Goal: Task Accomplishment & Management: Use online tool/utility

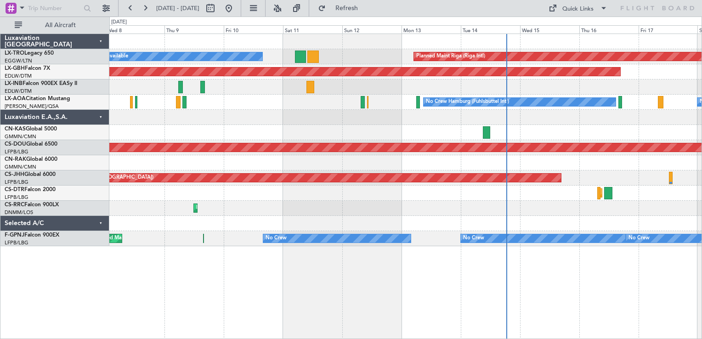
click at [440, 307] on div "A/C Unavailable Planned Maint [GEOGRAPHIC_DATA] (Riga Intl) Planned Maint Nurnb…" at bounding box center [405, 187] width 593 height 306
click at [103, 8] on button at bounding box center [106, 8] width 15 height 15
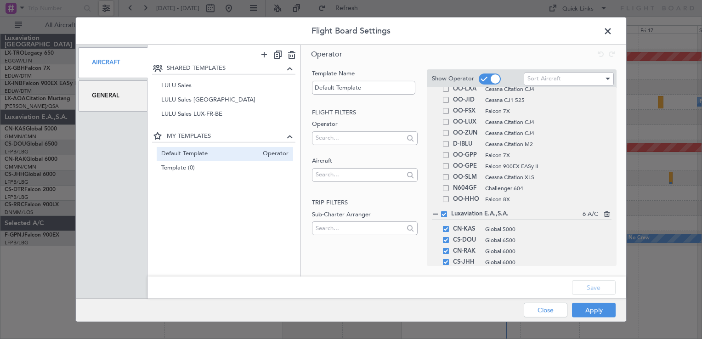
scroll to position [603, 0]
click at [443, 213] on span at bounding box center [444, 214] width 6 height 6
click at [448, 211] on input "checkbox" at bounding box center [448, 211] width 0 height 0
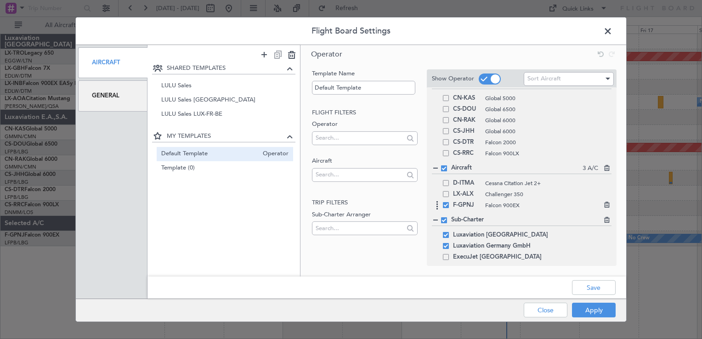
click at [446, 203] on span at bounding box center [446, 205] width 6 height 6
click at [450, 202] on input "checkbox" at bounding box center [450, 202] width 0 height 0
click at [606, 308] on button "Apply" at bounding box center [594, 310] width 44 height 15
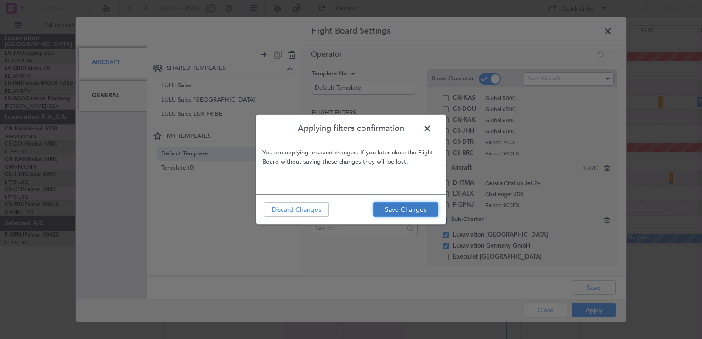
click at [409, 211] on button "Save Changes" at bounding box center [405, 209] width 65 height 15
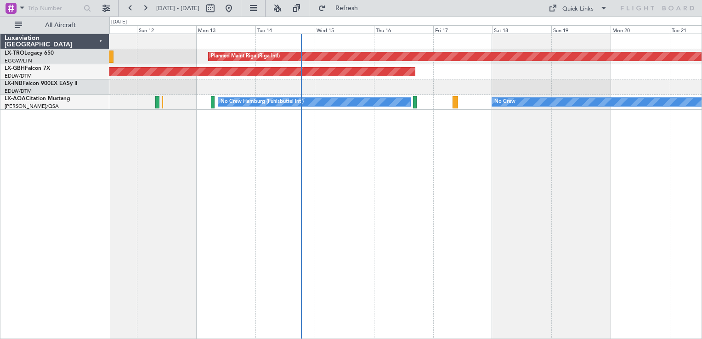
click at [447, 222] on div "Planned Maint Riga (Riga Intl) A/C Unavailable Planned Maint Nurnberg No Crew N…" at bounding box center [405, 187] width 593 height 306
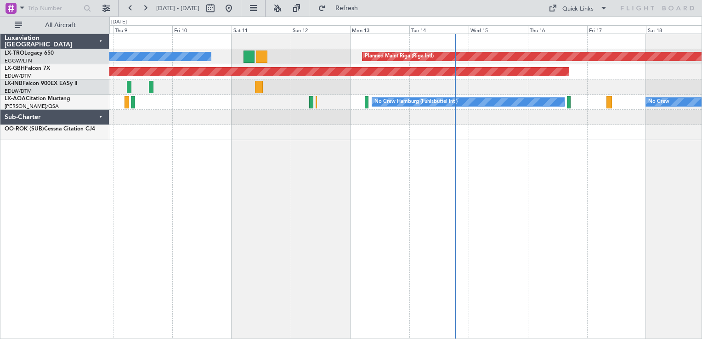
click at [278, 256] on div "Planned Maint Riga (Riga Intl) A/C Unavailable Planned Maint Nurnberg No Crew N…" at bounding box center [405, 187] width 593 height 306
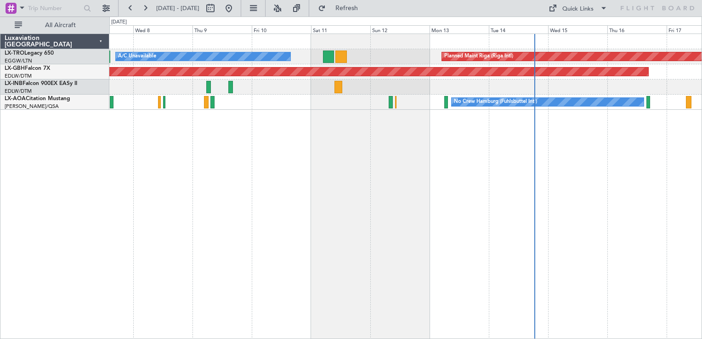
click at [244, 212] on div "Planned Maint Riga (Riga Intl) A/C Unavailable Planned Maint Nurnberg No Crew H…" at bounding box center [405, 187] width 593 height 306
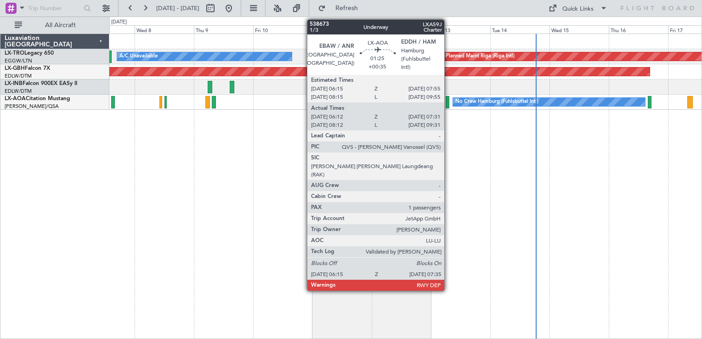
click at [449, 106] on div at bounding box center [448, 102] width 4 height 12
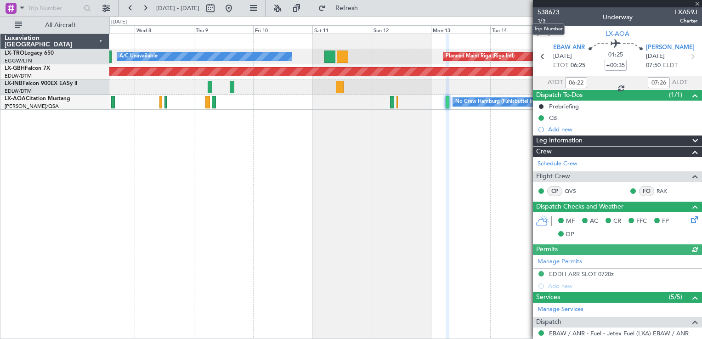
click at [553, 14] on span "538673" at bounding box center [549, 12] width 22 height 10
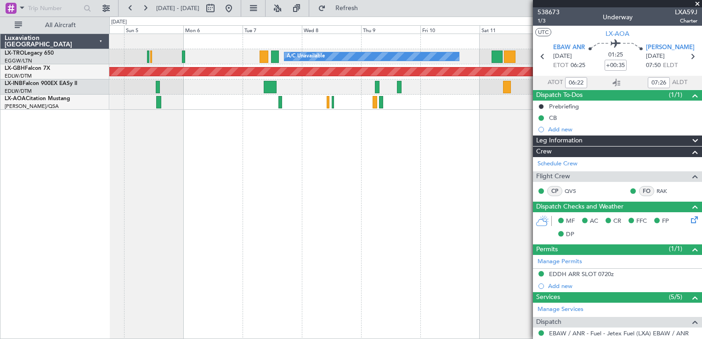
click at [425, 218] on div "Planned Maint Riga (Riga Intl) A/C Unavailable Planned Maint Nurnberg Planned M…" at bounding box center [405, 187] width 593 height 306
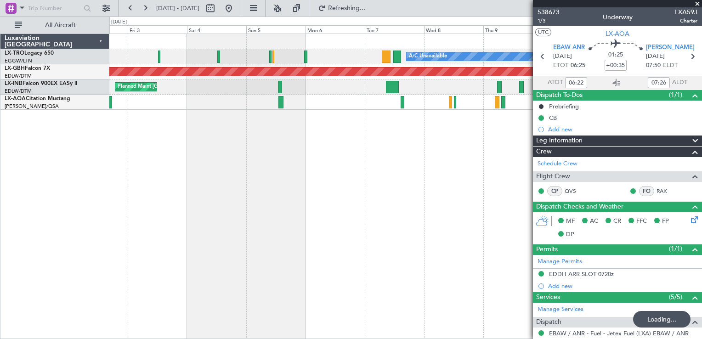
click at [422, 236] on div "A/C Unavailable A/C Unavailable Planned Maint [GEOGRAPHIC_DATA] (Riga Intl) Pla…" at bounding box center [405, 187] width 593 height 306
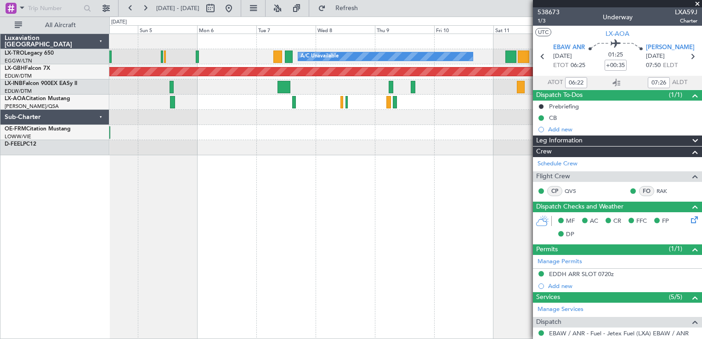
click at [313, 224] on div "A/C Unavailable Planned Maint [GEOGRAPHIC_DATA] (Riga Intl) Planned Maint Nurnb…" at bounding box center [405, 187] width 593 height 306
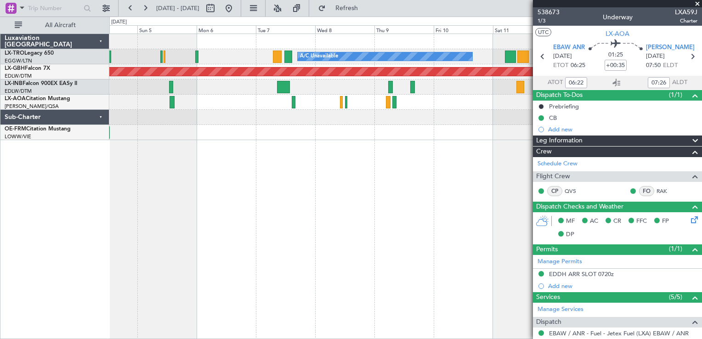
click at [303, 212] on div "A/C Unavailable Planned Maint [GEOGRAPHIC_DATA] (Riga Intl) Planned Maint Nurnb…" at bounding box center [405, 187] width 593 height 306
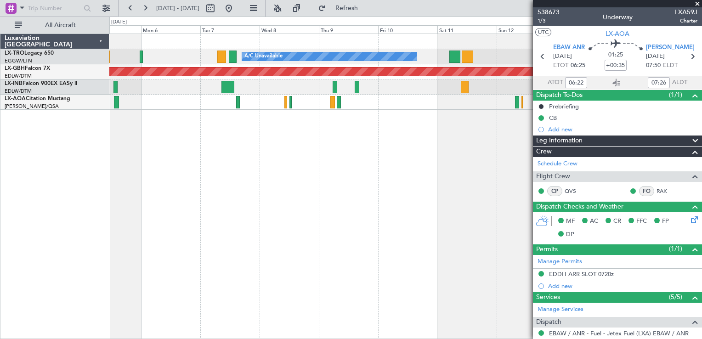
click at [395, 196] on div "A/C Unavailable Planned Maint [GEOGRAPHIC_DATA] (Riga Intl) Planned Maint Nurnb…" at bounding box center [405, 187] width 593 height 306
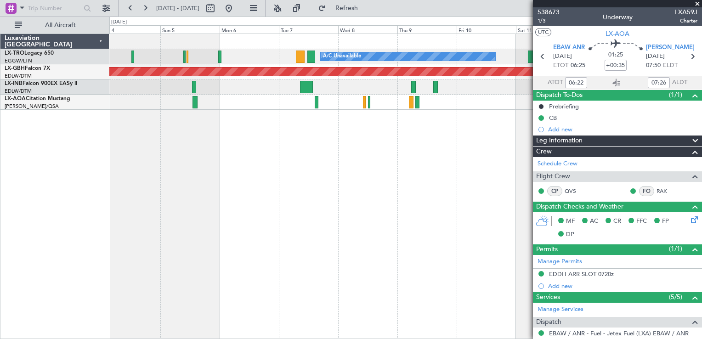
click at [432, 211] on div "A/C Unavailable Planned Maint [GEOGRAPHIC_DATA] (Riga Intl) Planned Maint Nurnb…" at bounding box center [405, 187] width 593 height 306
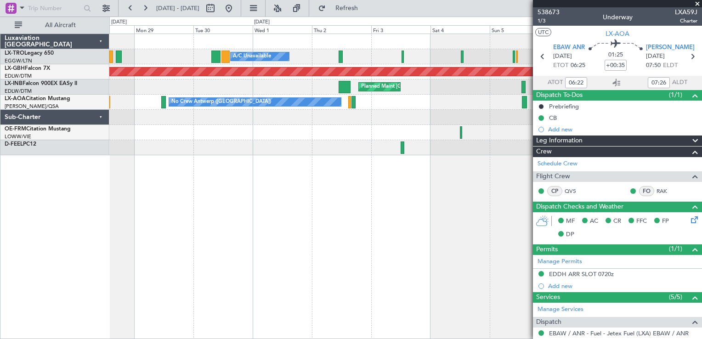
click at [281, 106] on div "No Crew Antwerp ([GEOGRAPHIC_DATA])" at bounding box center [405, 102] width 593 height 15
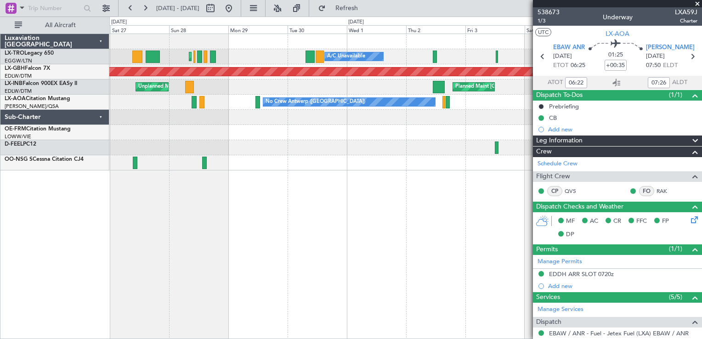
click at [414, 220] on div "A/C Unavailable Planned Maint [GEOGRAPHIC_DATA] ([GEOGRAPHIC_DATA]) A/C Unavail…" at bounding box center [405, 187] width 593 height 306
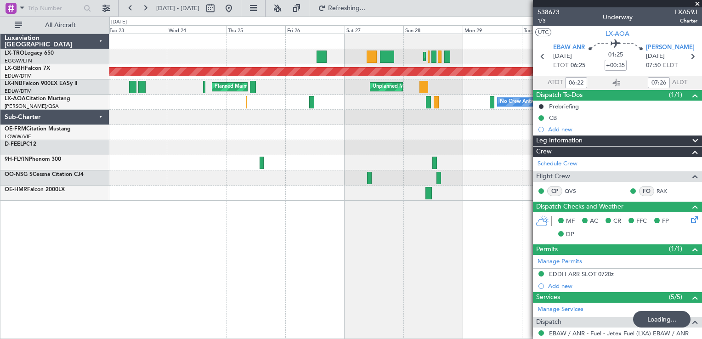
click at [364, 234] on div "A/C Unavailable Planned Maint [GEOGRAPHIC_DATA] ([GEOGRAPHIC_DATA]) Planned Mai…" at bounding box center [405, 187] width 593 height 306
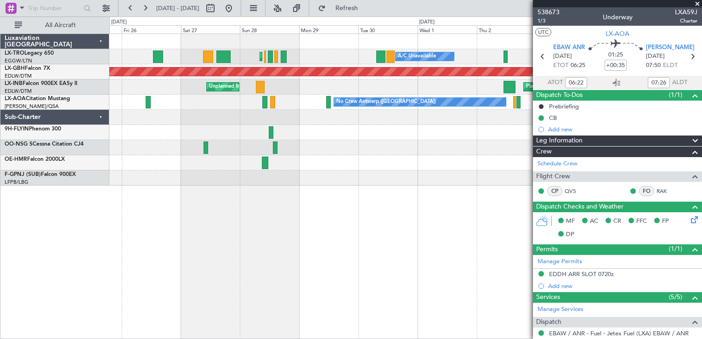
click at [211, 235] on div "A/C Unavailable Planned Maint [GEOGRAPHIC_DATA] ([GEOGRAPHIC_DATA]) A/C Unavail…" at bounding box center [405, 187] width 593 height 306
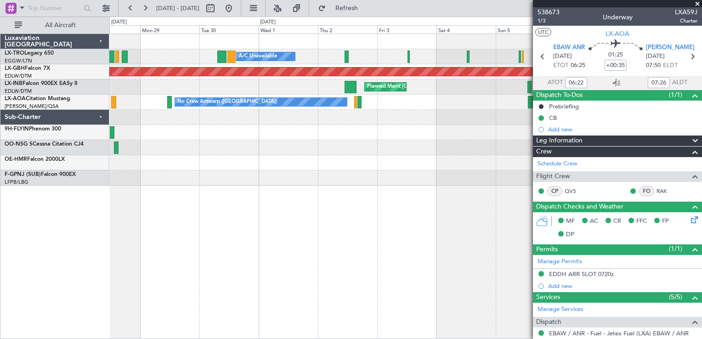
click at [279, 229] on div "A/C Unavailable A/C Unavailable Planned Maint [GEOGRAPHIC_DATA] ([GEOGRAPHIC_DA…" at bounding box center [405, 187] width 593 height 306
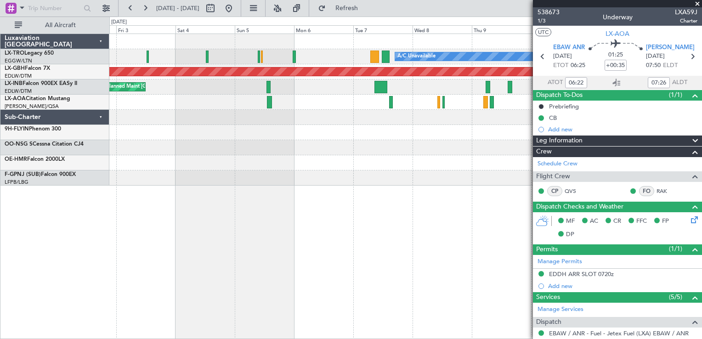
click at [260, 247] on div "A/C Unavailable A/C Unavailable Planned Maint [GEOGRAPHIC_DATA] (Riga Intl) Pla…" at bounding box center [405, 187] width 593 height 306
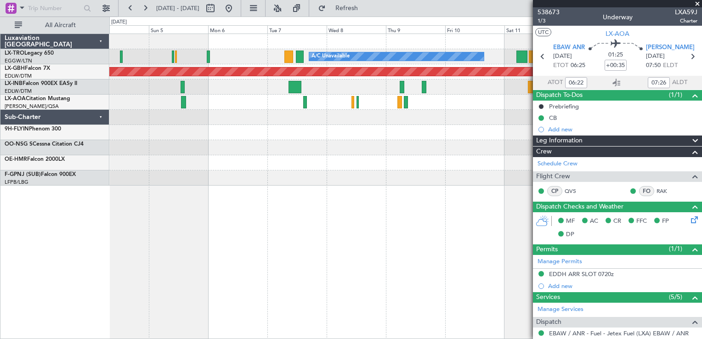
click at [206, 267] on div "A/C Unavailable Planned Maint [GEOGRAPHIC_DATA] (Riga Intl) Planned Maint Nurnb…" at bounding box center [405, 187] width 593 height 306
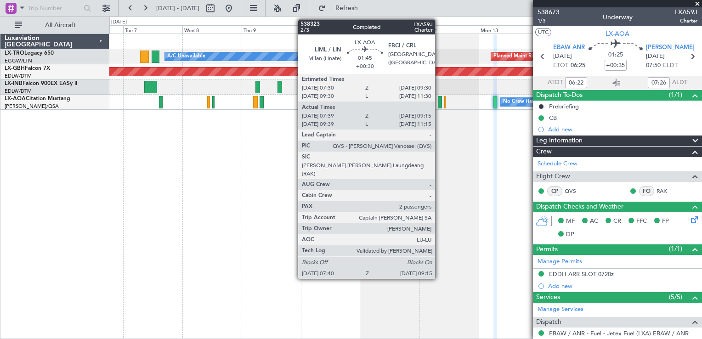
click at [440, 97] on div at bounding box center [440, 102] width 4 height 12
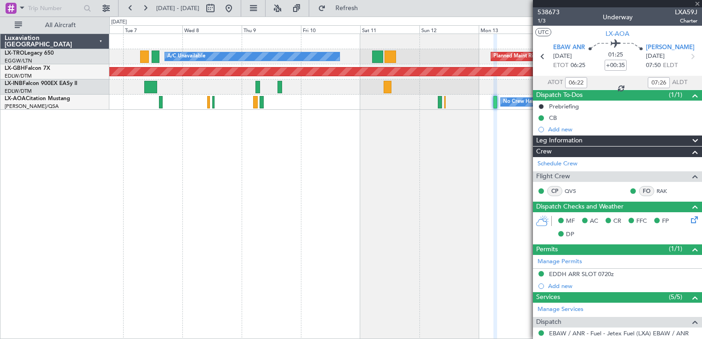
type input "+00:30"
type input "07:49"
type input "09:10"
type input "2"
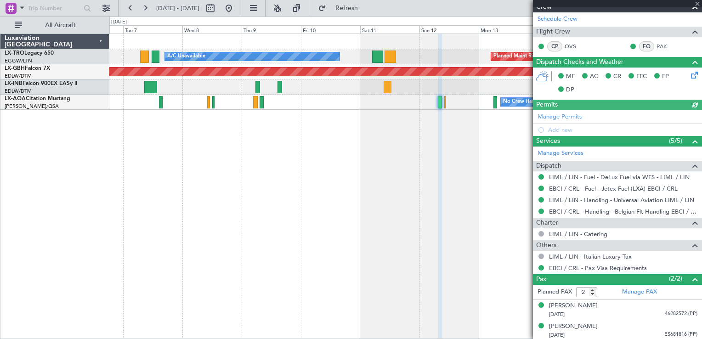
scroll to position [145, 0]
